Goal: Information Seeking & Learning: Learn about a topic

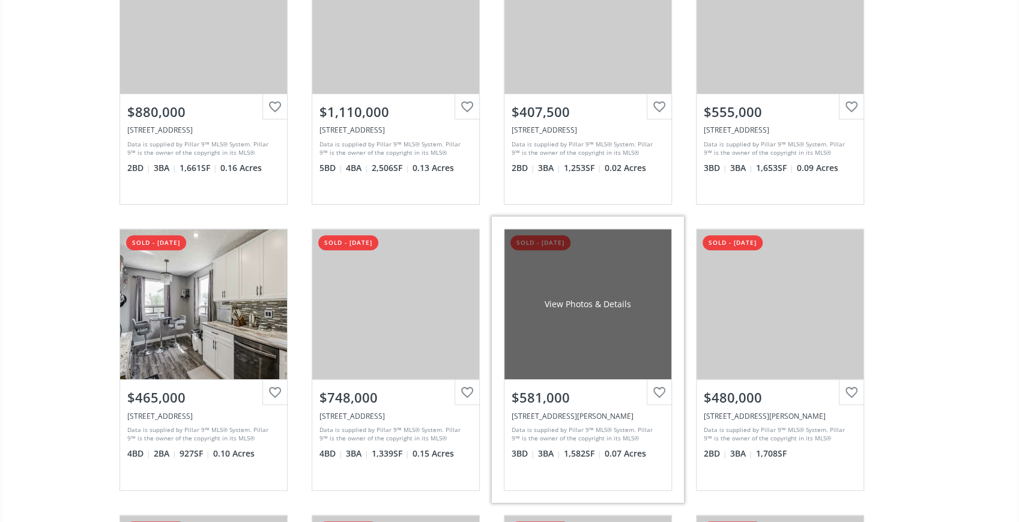
scroll to position [80, 0]
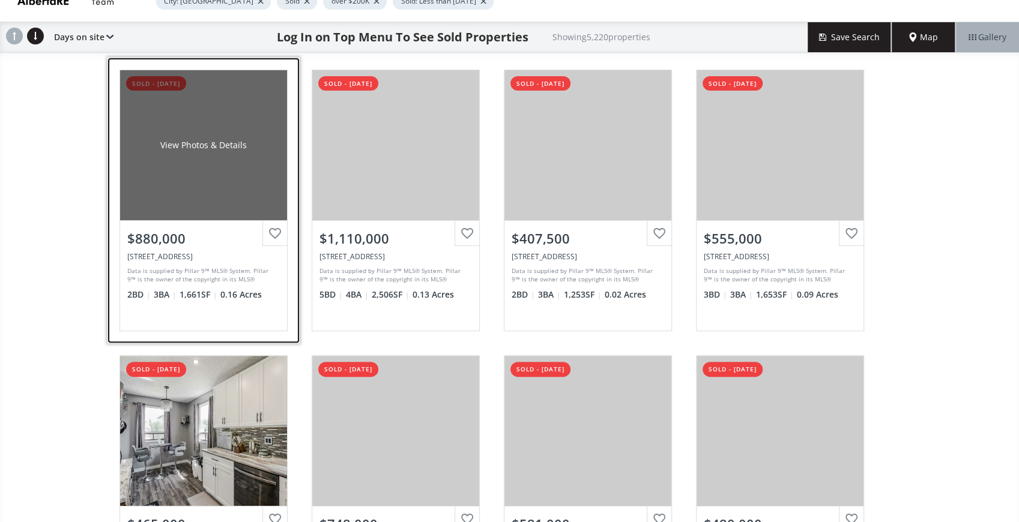
click at [123, 172] on div "View Photos & Details" at bounding box center [203, 145] width 167 height 150
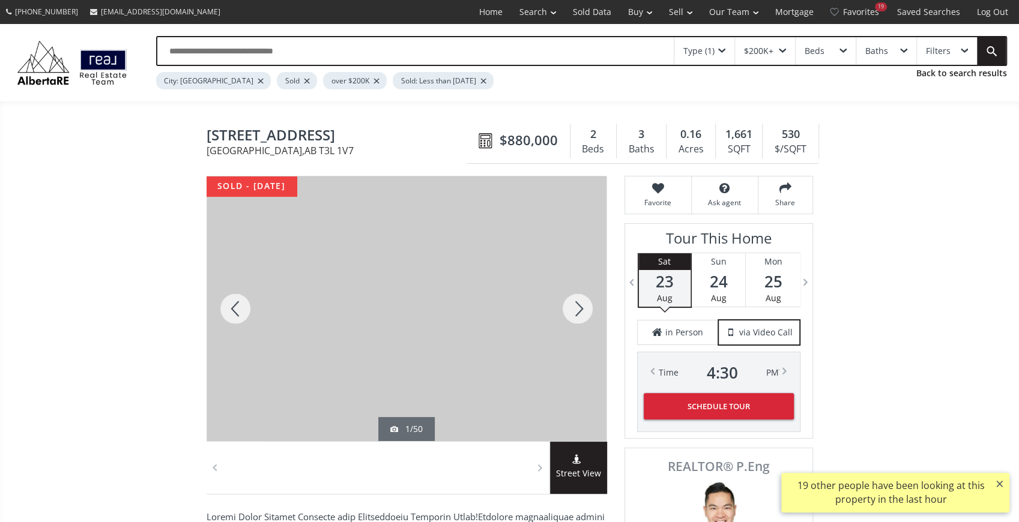
click at [582, 311] on div at bounding box center [578, 309] width 58 height 265
click at [580, 307] on div at bounding box center [578, 309] width 58 height 265
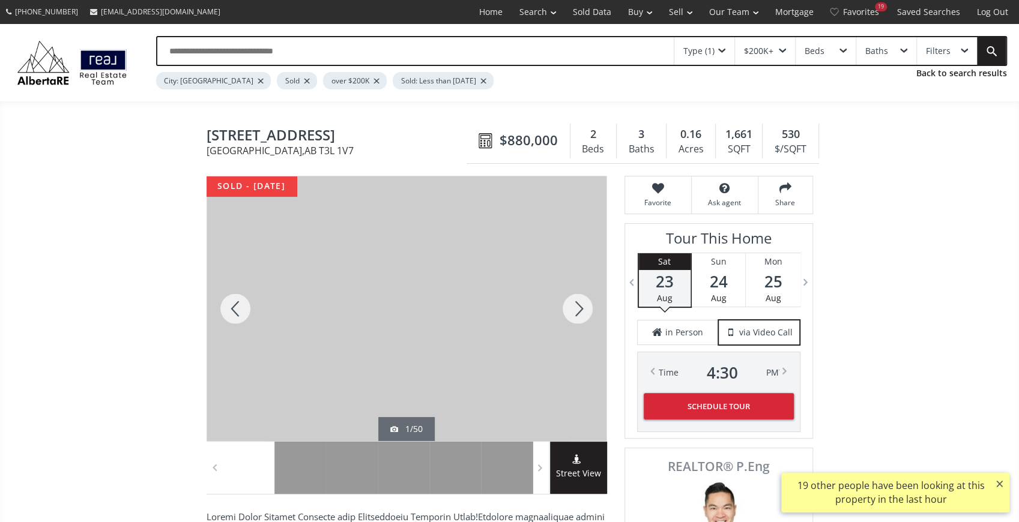
click at [580, 307] on div at bounding box center [578, 309] width 58 height 265
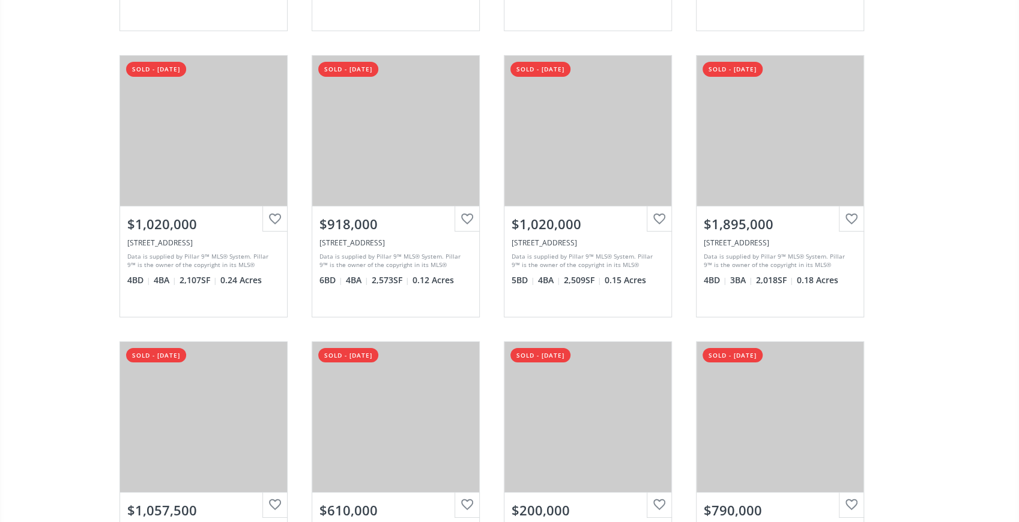
scroll to position [2682, 0]
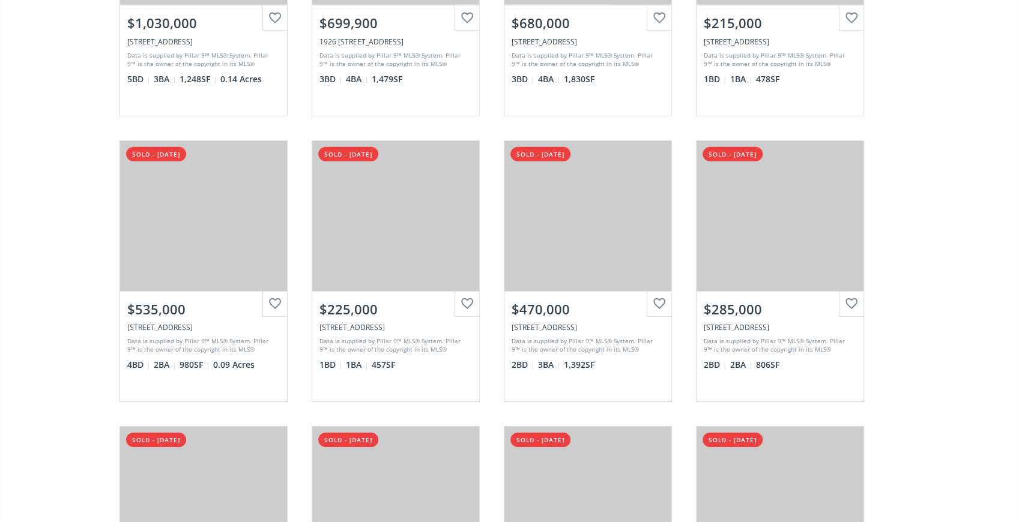
scroll to position [5605, 0]
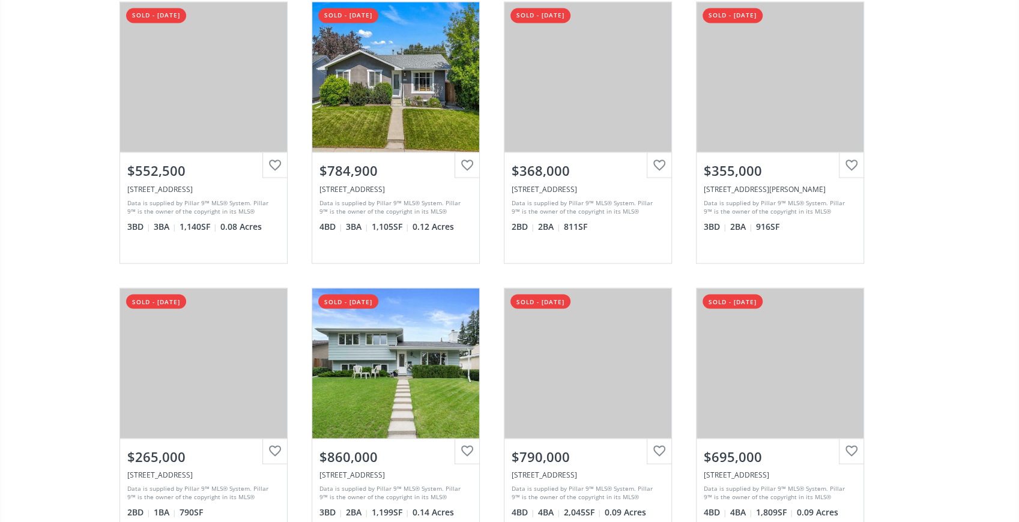
scroll to position [7766, 0]
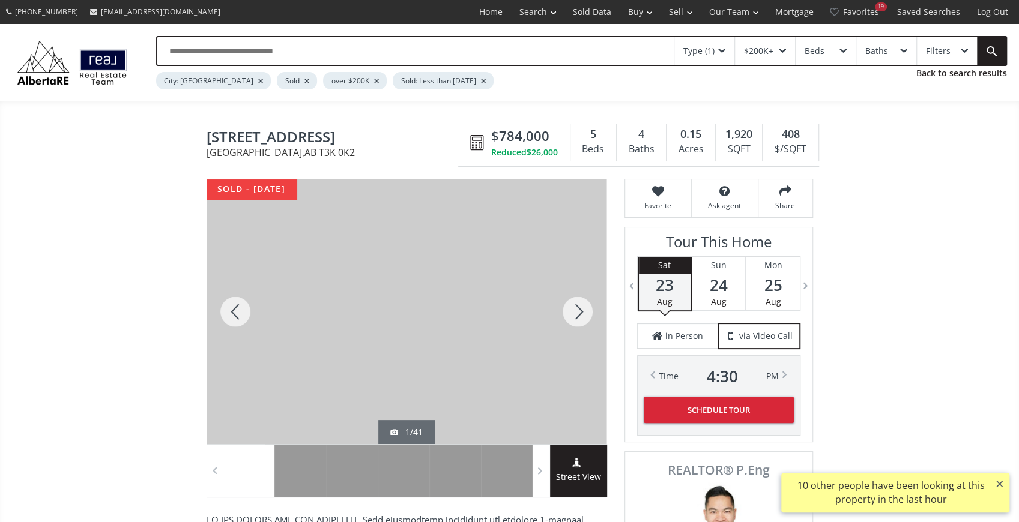
click at [239, 306] on div at bounding box center [236, 312] width 58 height 265
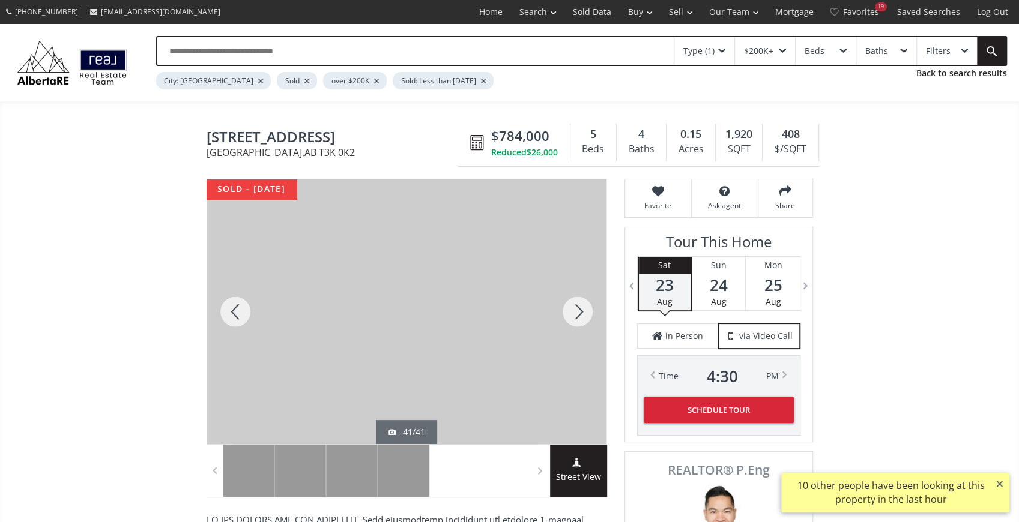
click at [238, 306] on div at bounding box center [236, 312] width 58 height 265
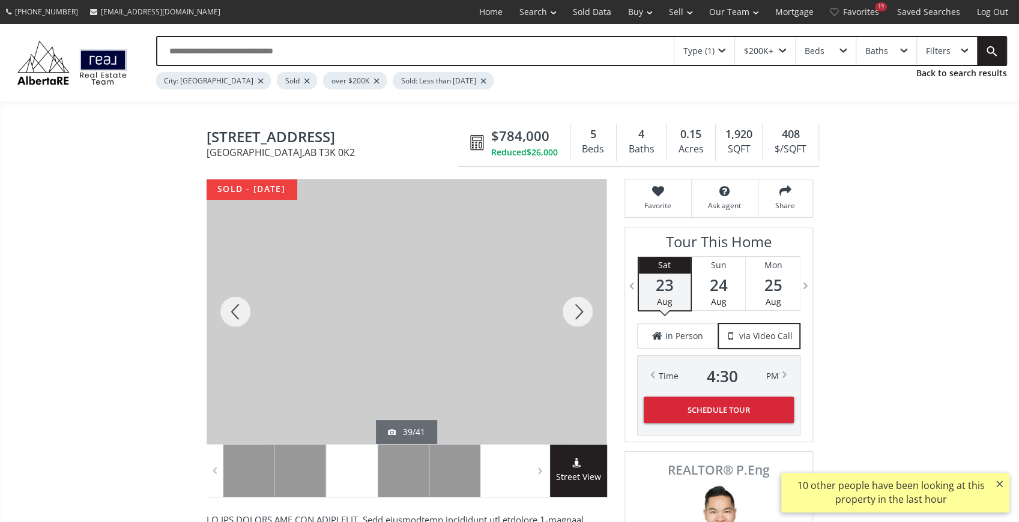
click at [238, 306] on div at bounding box center [236, 312] width 58 height 265
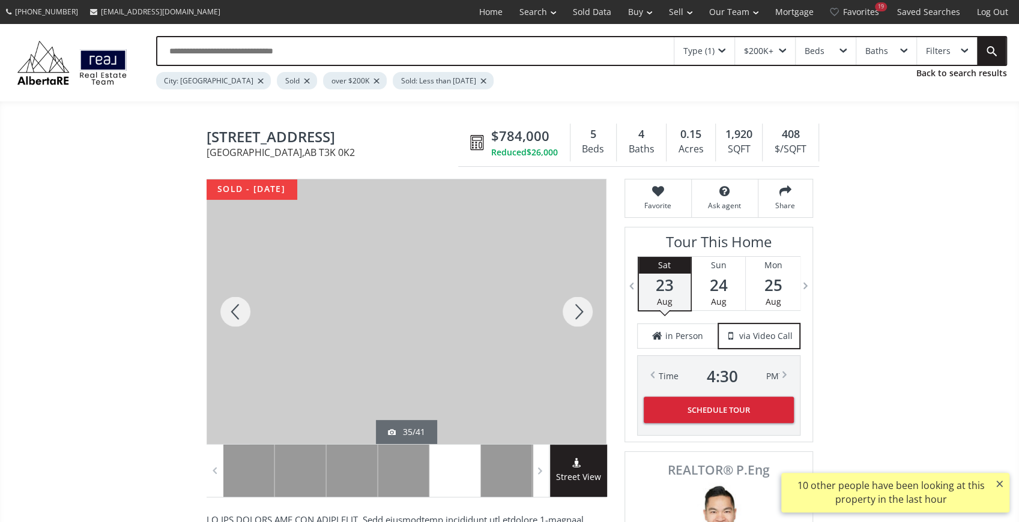
click at [238, 306] on div at bounding box center [236, 312] width 58 height 265
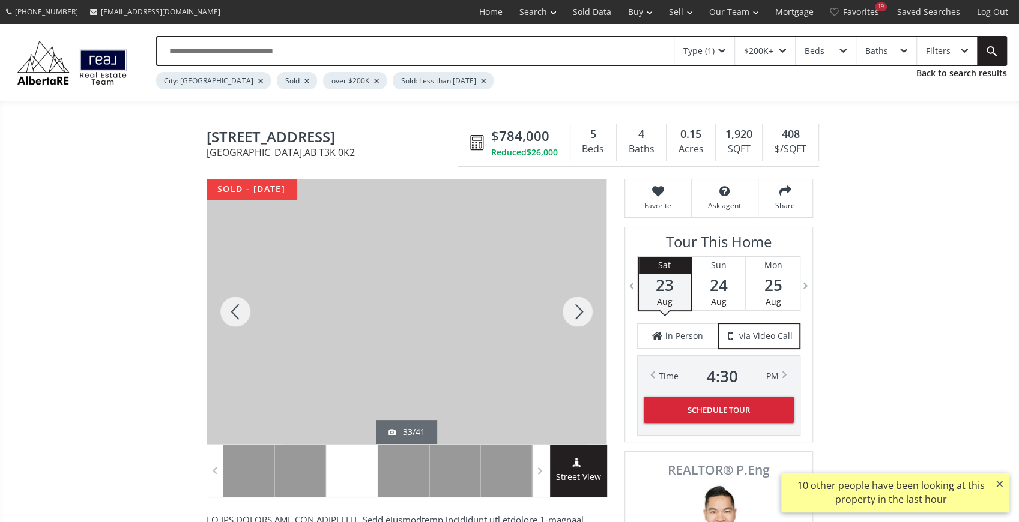
click at [238, 306] on div at bounding box center [236, 312] width 58 height 265
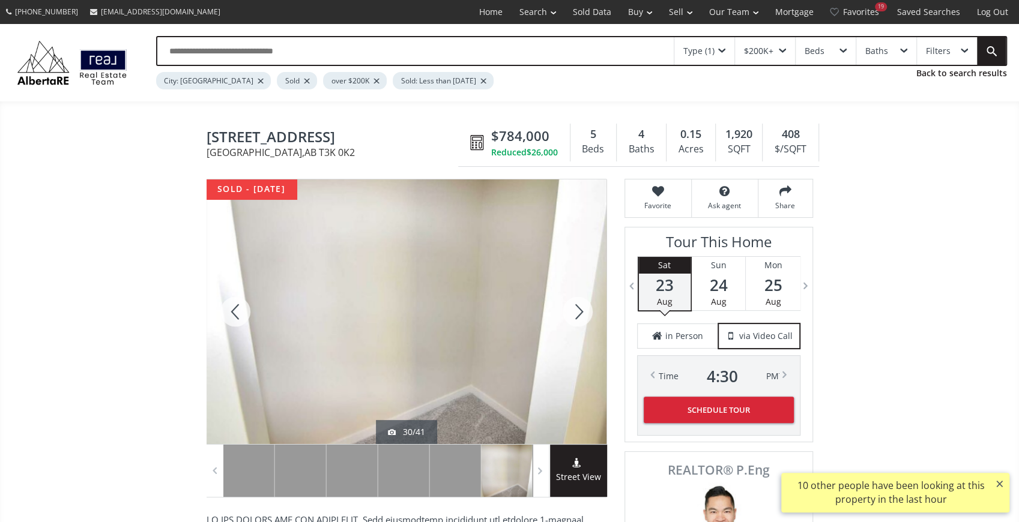
click at [238, 306] on div at bounding box center [236, 312] width 58 height 265
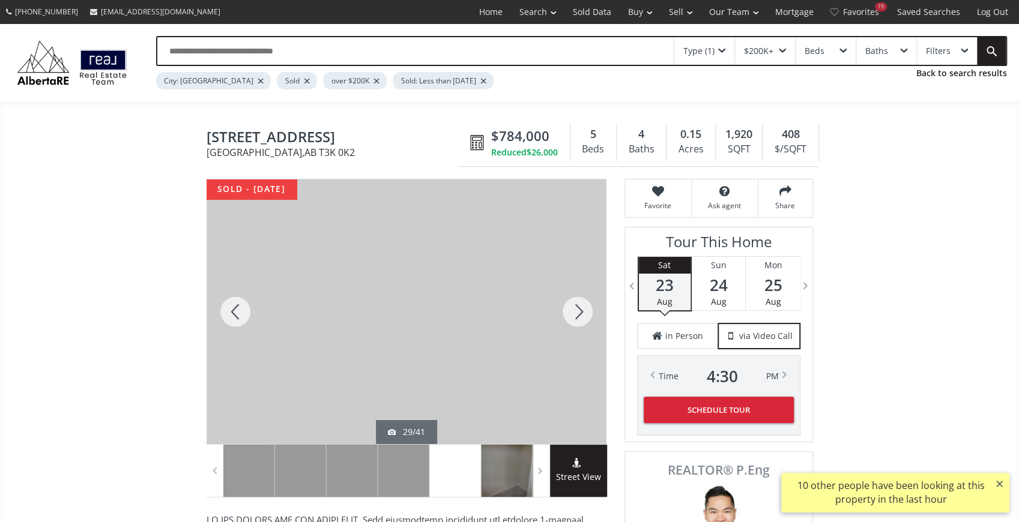
click at [238, 306] on div at bounding box center [236, 312] width 58 height 265
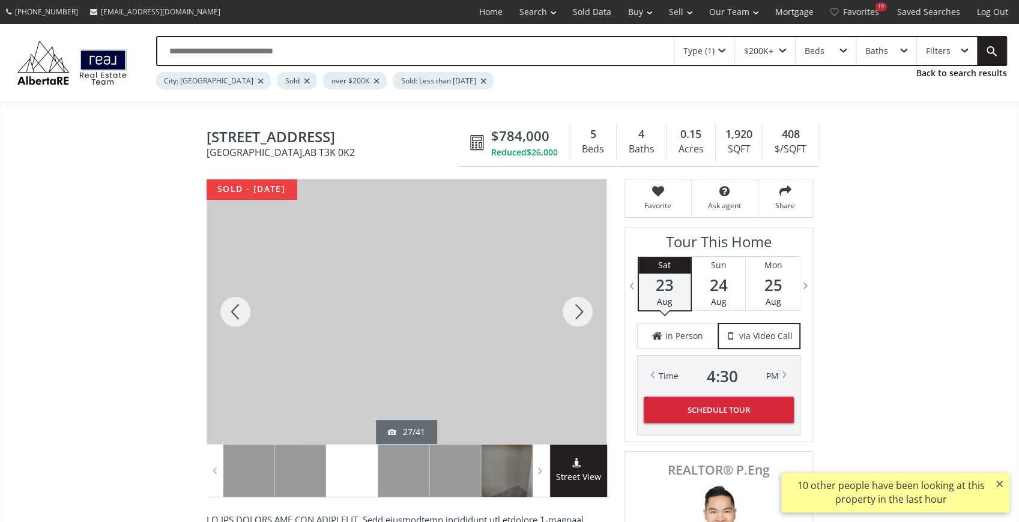
click at [238, 306] on div at bounding box center [236, 312] width 58 height 265
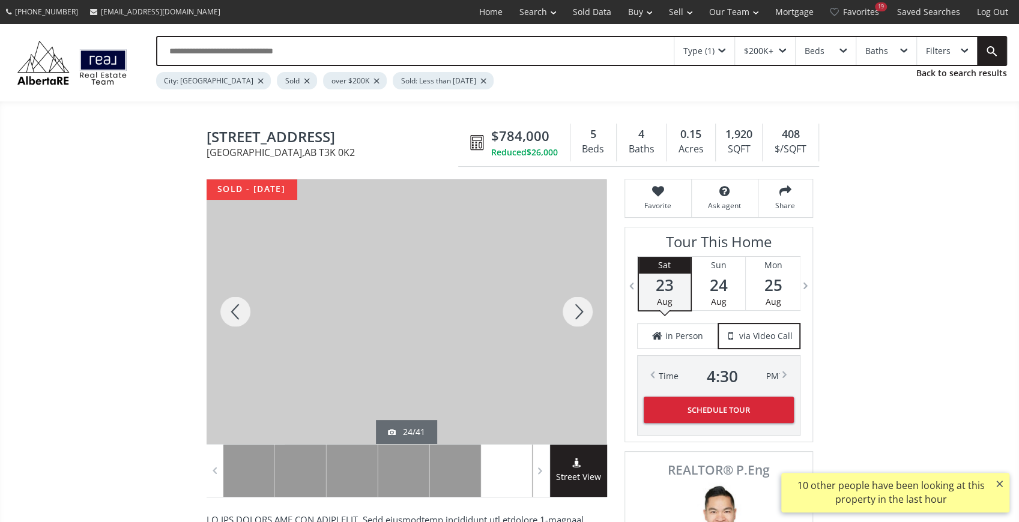
click at [238, 306] on div at bounding box center [236, 312] width 58 height 265
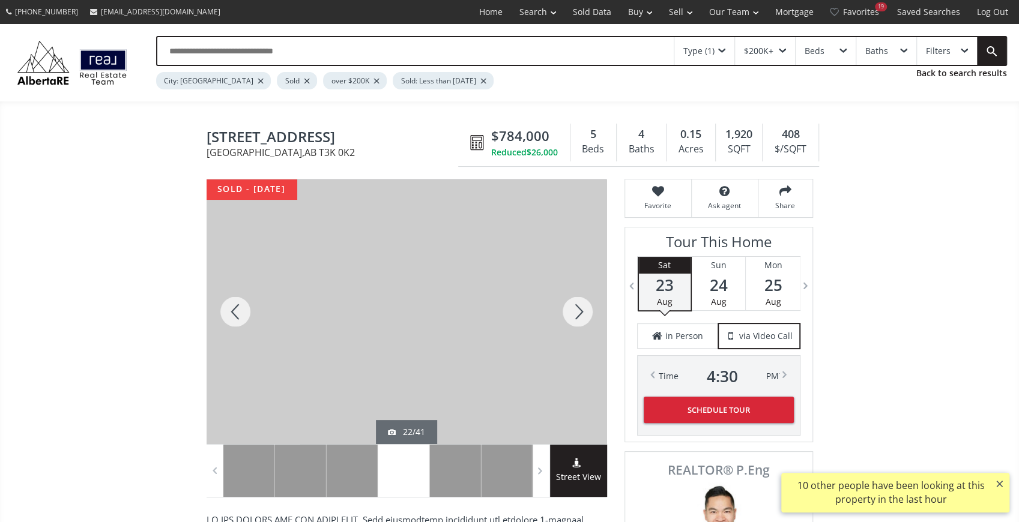
click at [238, 306] on div at bounding box center [236, 312] width 58 height 265
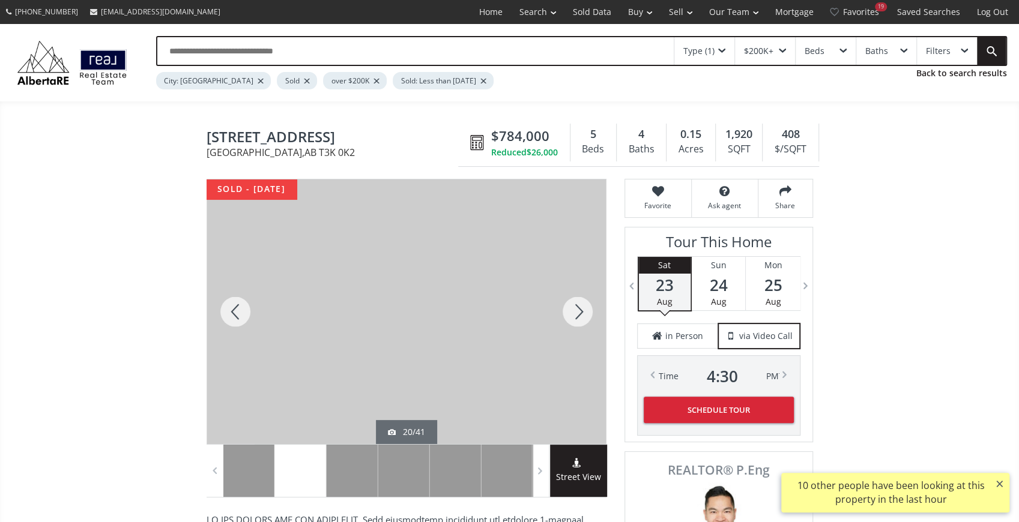
click at [238, 306] on div at bounding box center [236, 312] width 58 height 265
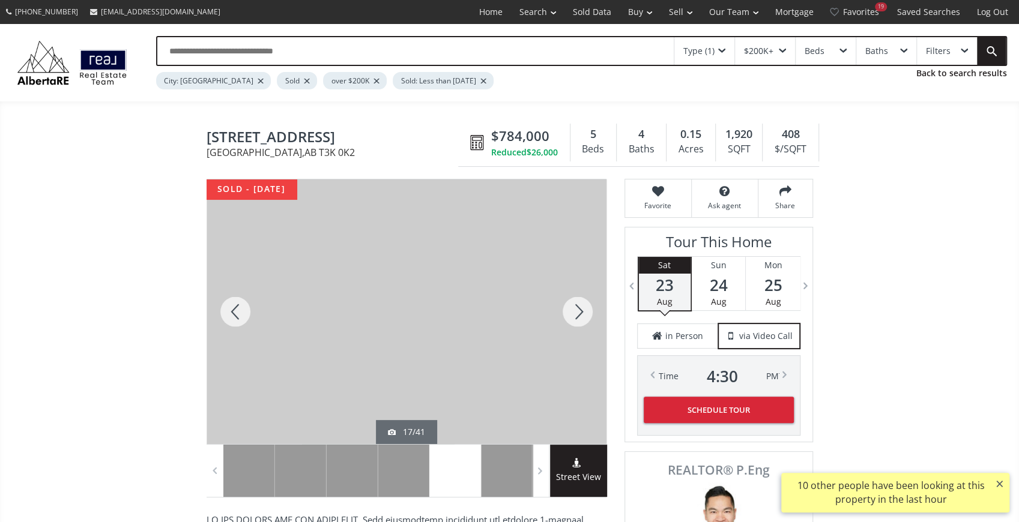
click at [238, 306] on div at bounding box center [236, 312] width 58 height 265
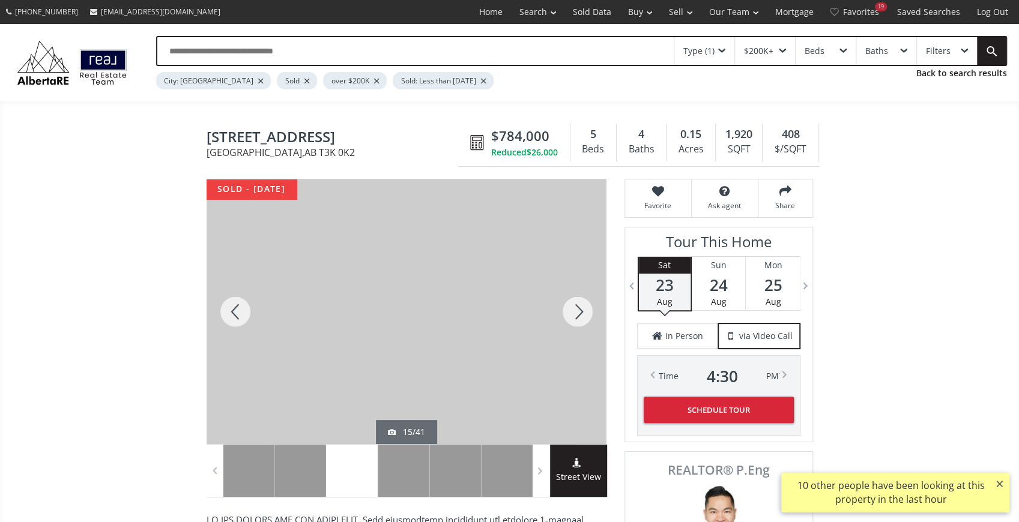
click at [238, 306] on div at bounding box center [236, 312] width 58 height 265
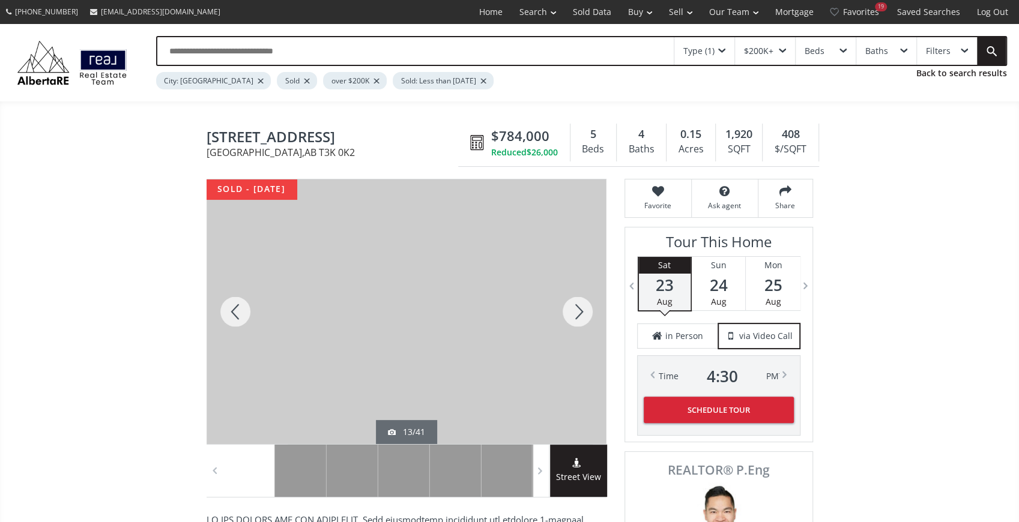
click at [238, 306] on div at bounding box center [236, 312] width 58 height 265
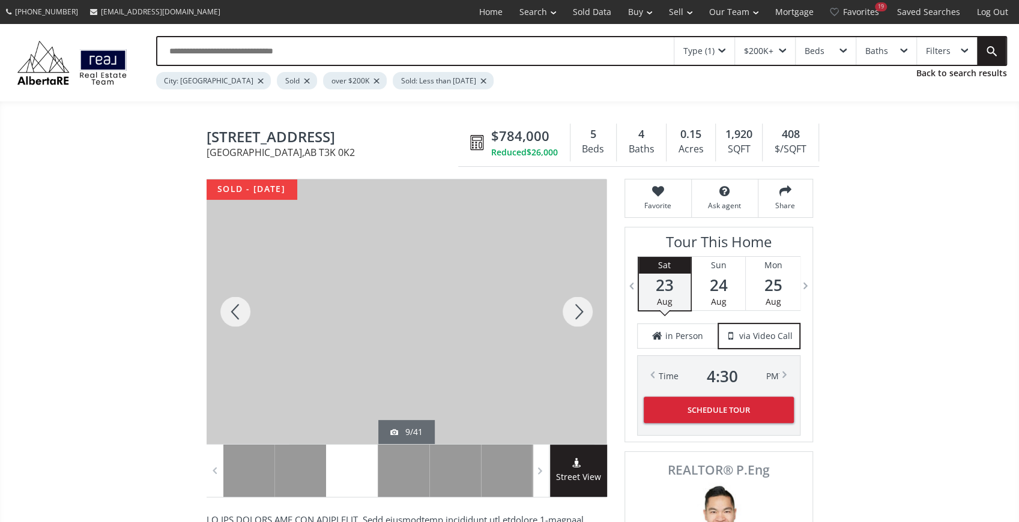
click at [238, 306] on div at bounding box center [236, 312] width 58 height 265
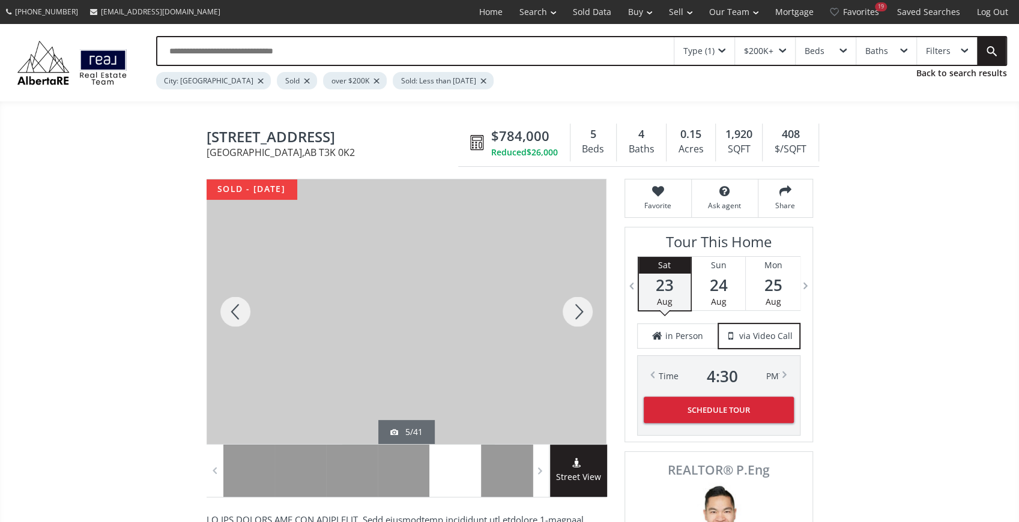
click at [238, 306] on div at bounding box center [236, 312] width 58 height 265
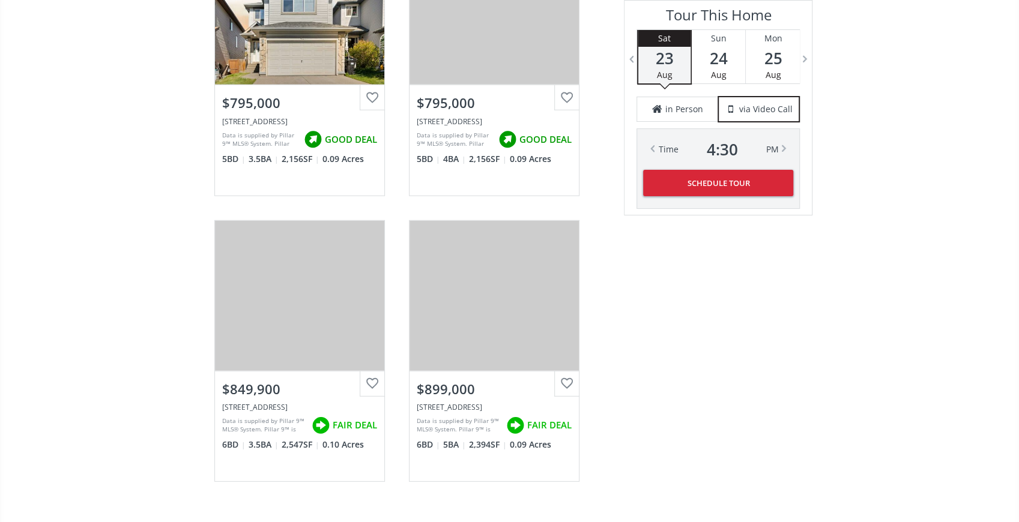
scroll to position [1961, 0]
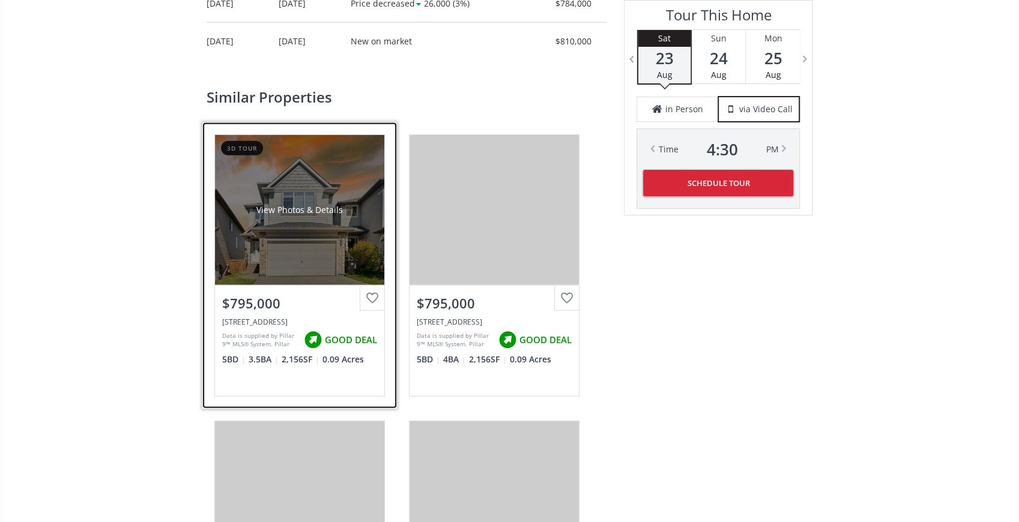
click at [266, 184] on div "View Photos & Details" at bounding box center [299, 210] width 169 height 150
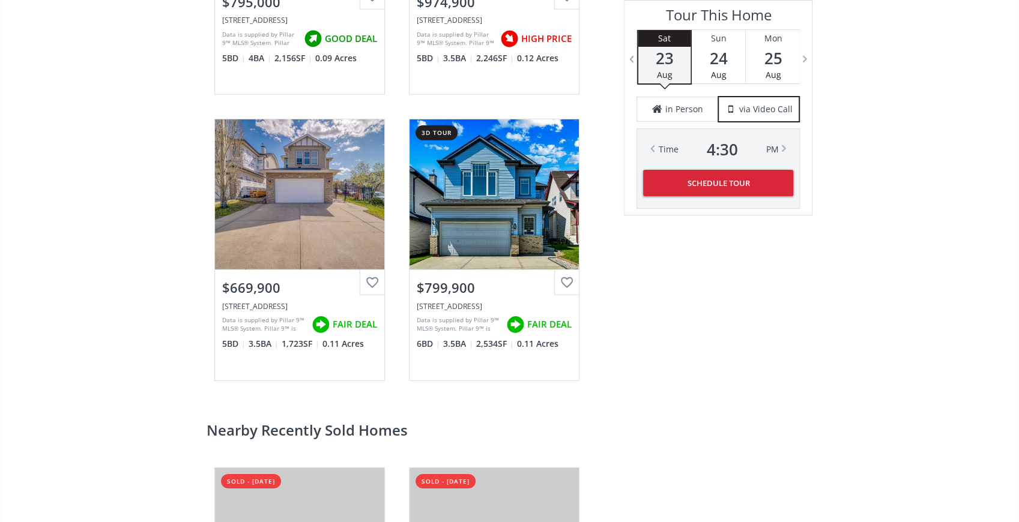
scroll to position [2325, 0]
